Goal: Task Accomplishment & Management: Use online tool/utility

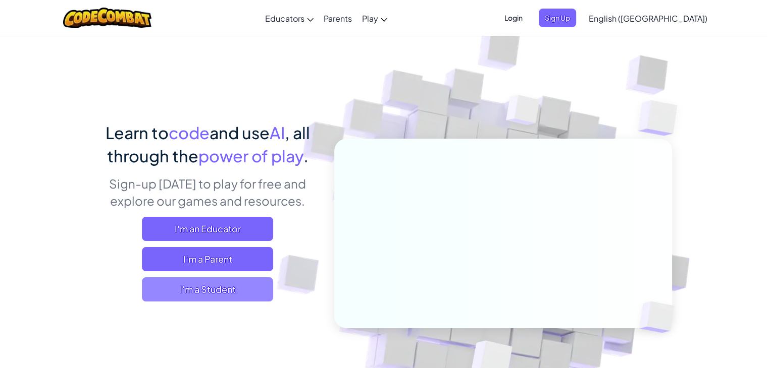
click at [203, 289] on span "I'm a Student" at bounding box center [207, 290] width 131 height 24
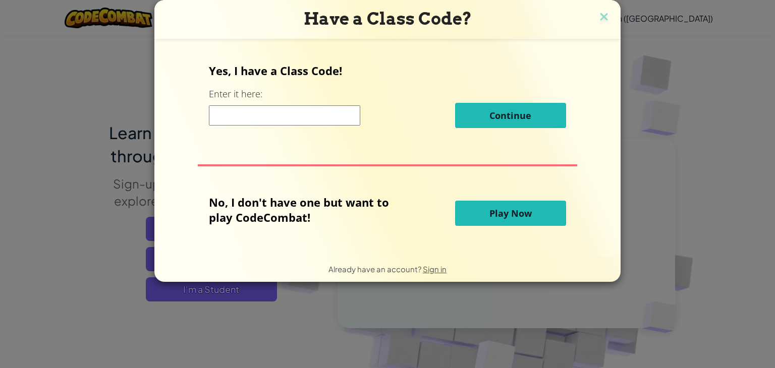
click at [502, 214] on span "Play Now" at bounding box center [511, 213] width 42 height 12
click at [514, 212] on span "Play Now" at bounding box center [511, 213] width 42 height 12
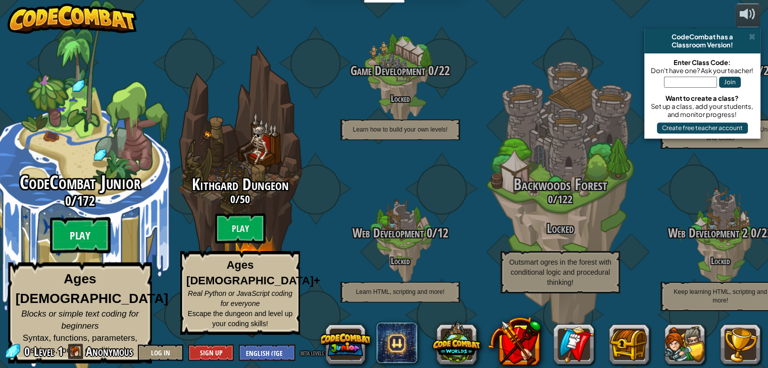
click at [82, 248] on btn "Play" at bounding box center [80, 236] width 61 height 36
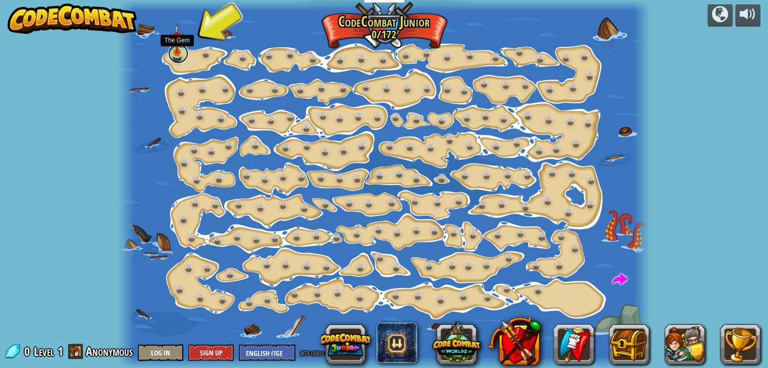
click at [178, 53] on link at bounding box center [178, 53] width 20 height 20
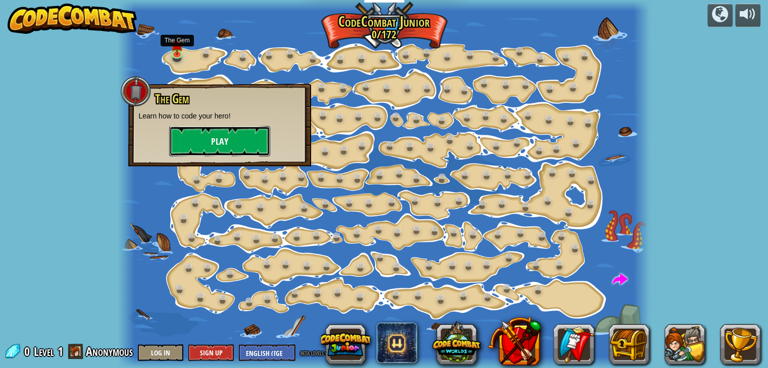
click at [214, 141] on button "Play" at bounding box center [219, 141] width 101 height 30
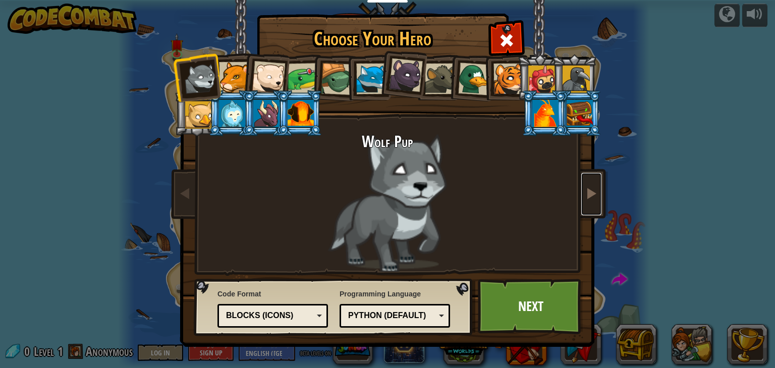
click at [594, 202] on link at bounding box center [591, 194] width 20 height 42
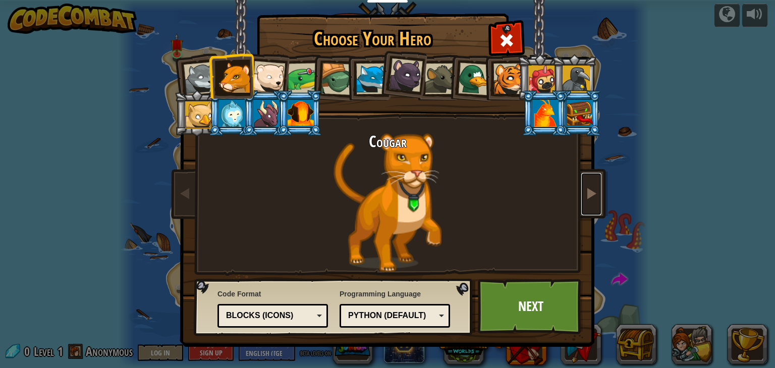
click at [594, 202] on link at bounding box center [591, 194] width 20 height 42
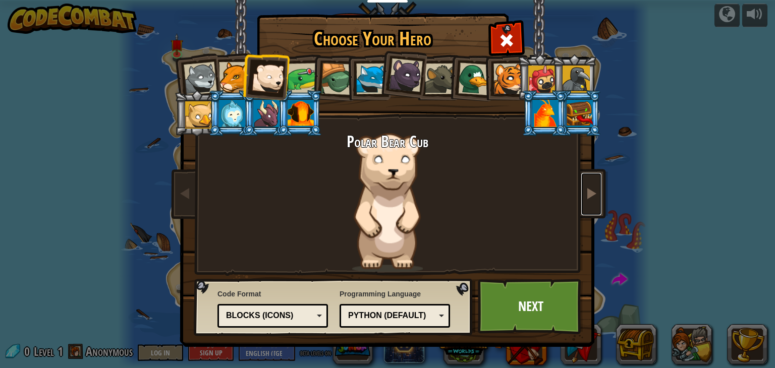
click at [594, 202] on link at bounding box center [591, 194] width 20 height 42
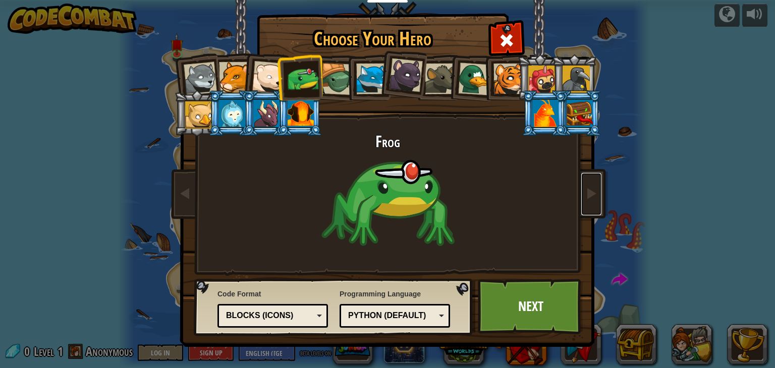
click at [440, 314] on div "Python (Default)" at bounding box center [394, 316] width 97 height 16
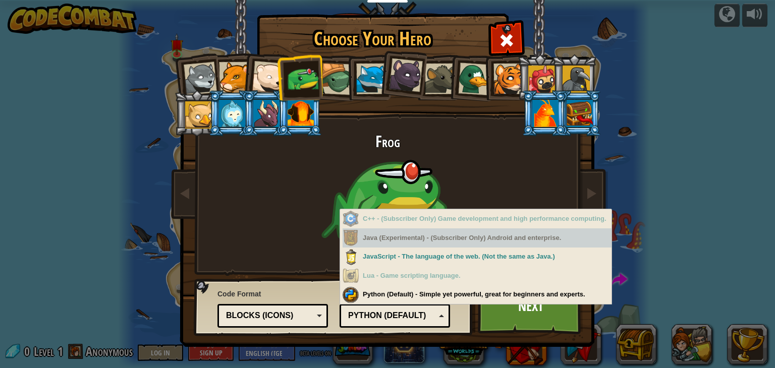
click at [479, 240] on div "Java (Experimental) - (Subscriber Only) Android and enterprise." at bounding box center [477, 239] width 269 height 20
